Goal: Navigation & Orientation: Find specific page/section

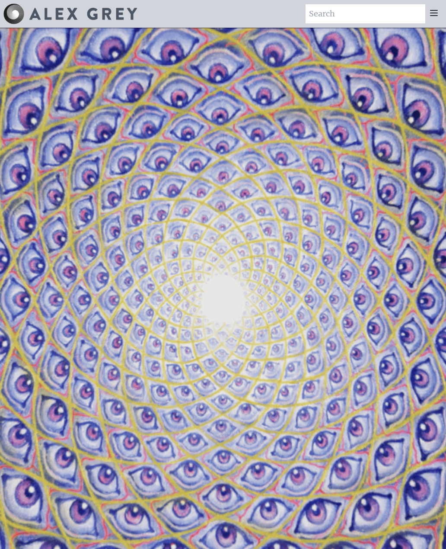
click at [437, 12] on icon at bounding box center [434, 13] width 10 height 10
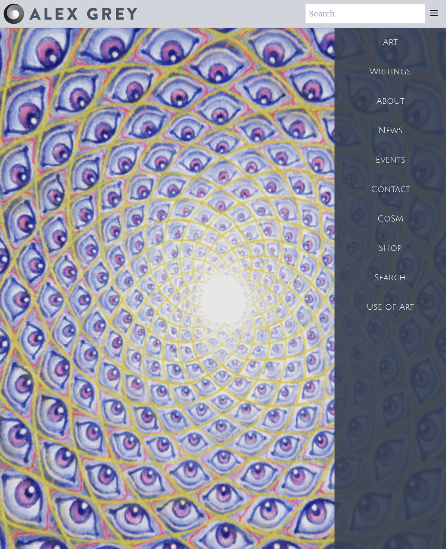
click at [403, 98] on div "About" at bounding box center [391, 101] width 112 height 29
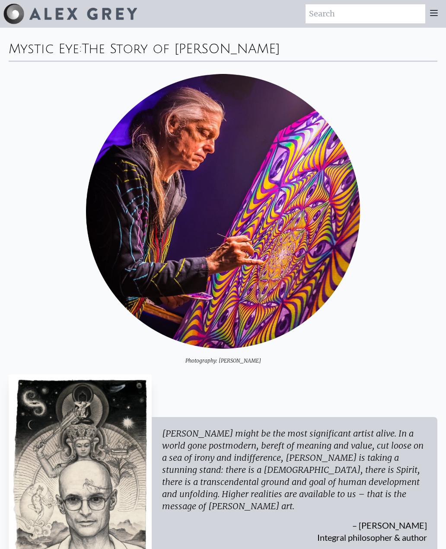
click at [431, 16] on icon at bounding box center [434, 12] width 7 height 5
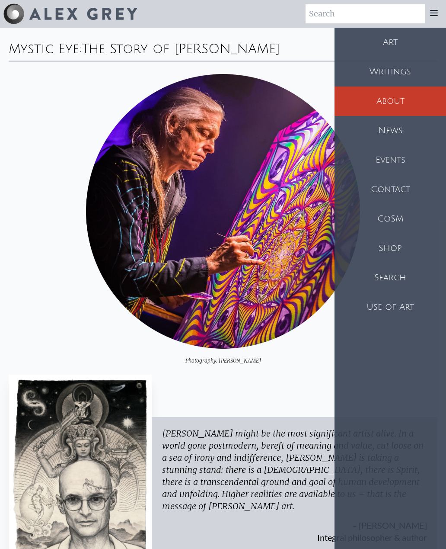
click at [55, 235] on div "Photography: Eric Allen" at bounding box center [223, 219] width 429 height 290
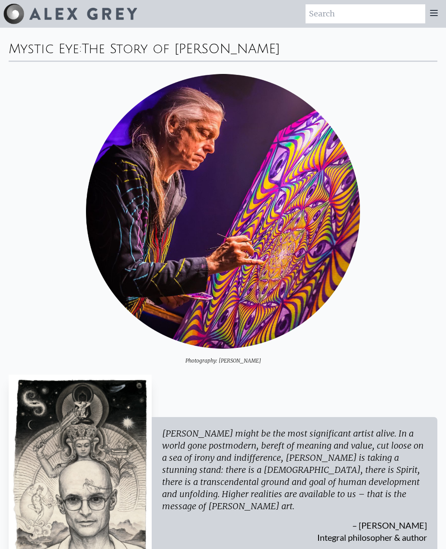
click at [437, 13] on icon at bounding box center [434, 12] width 7 height 5
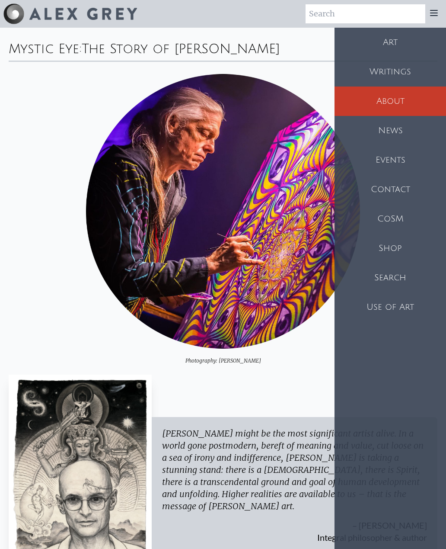
click at [398, 128] on div "News" at bounding box center [391, 130] width 112 height 29
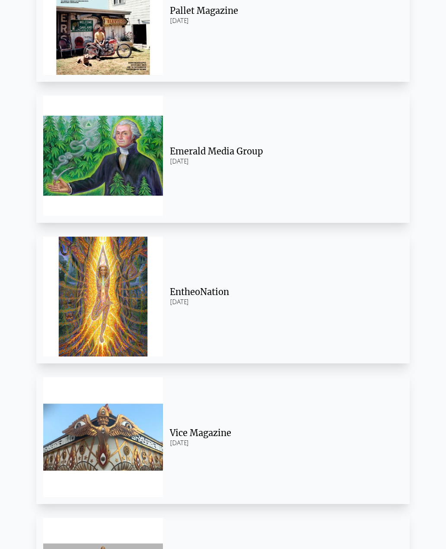
scroll to position [3056, 0]
